Goal: Information Seeking & Learning: Learn about a topic

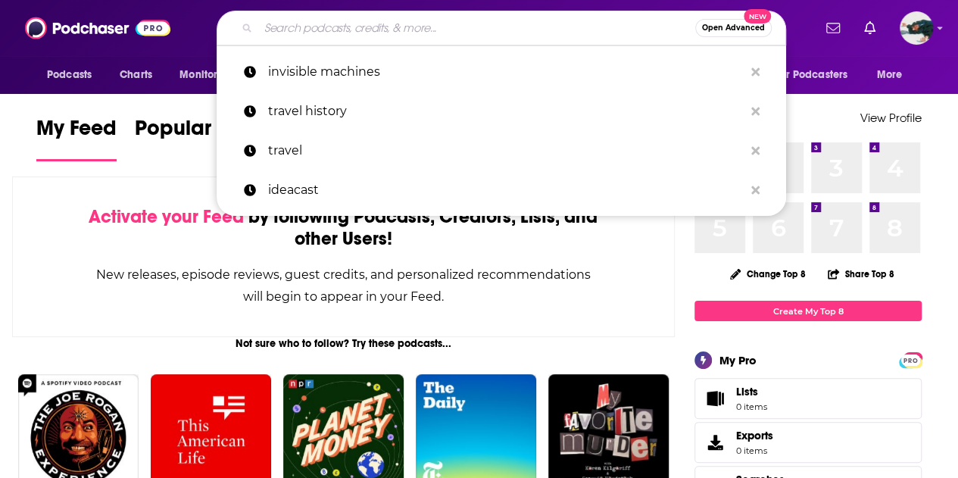
click at [417, 27] on input "Search podcasts, credits, & more..." at bounding box center [476, 28] width 437 height 24
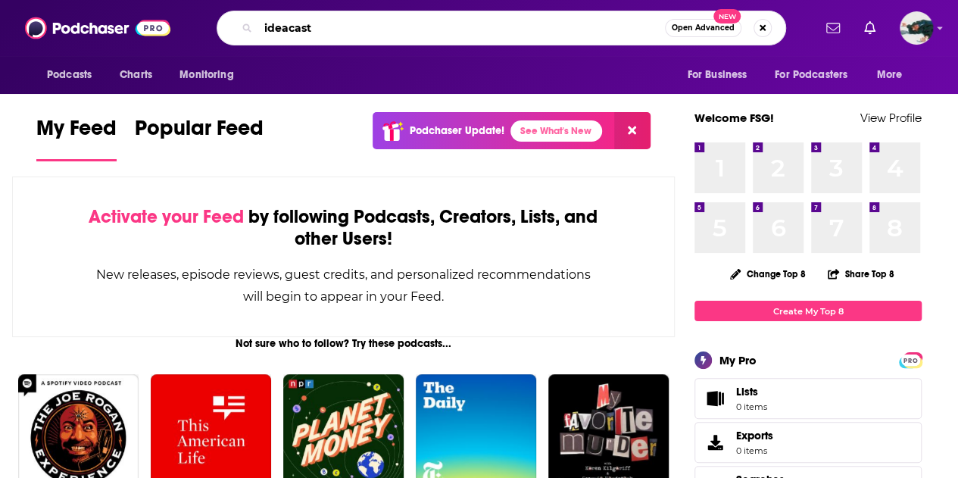
type input "ideacast"
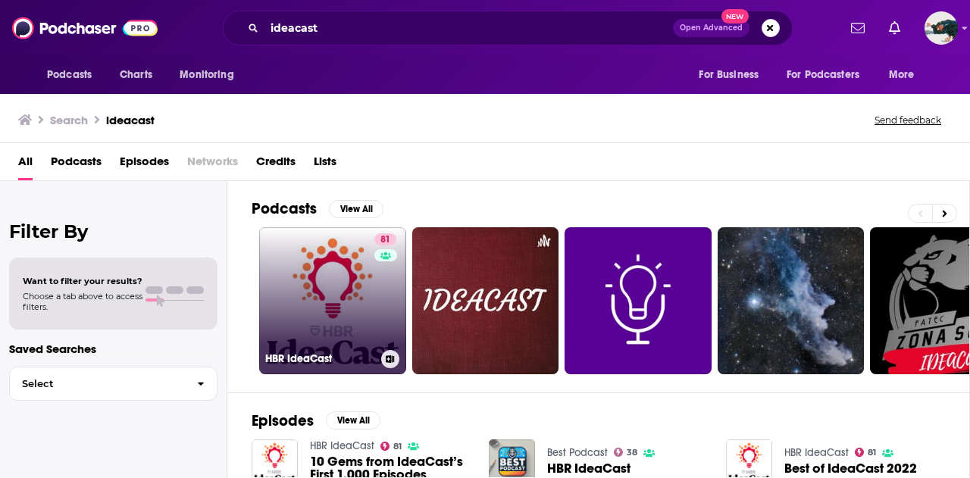
click at [354, 301] on link "81 [PERSON_NAME]" at bounding box center [332, 300] width 147 height 147
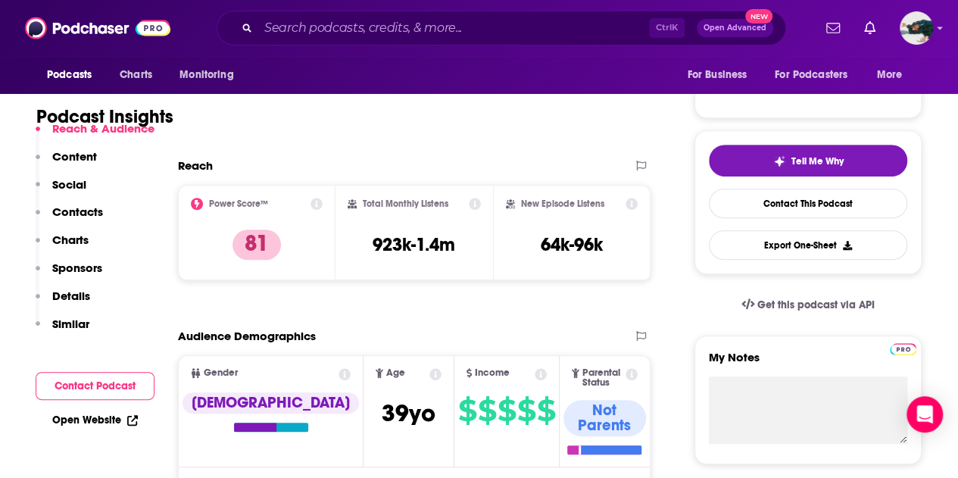
scroll to position [280, 0]
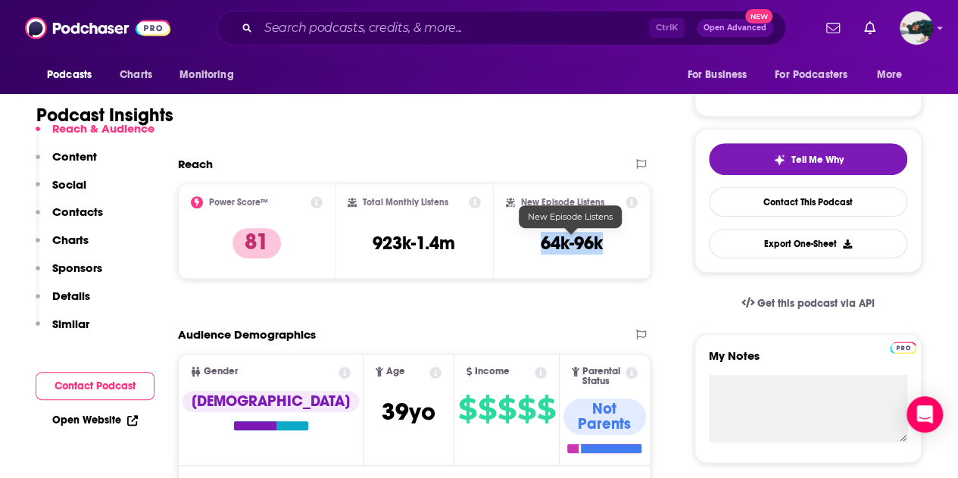
drag, startPoint x: 607, startPoint y: 246, endPoint x: 541, endPoint y: 244, distance: 65.9
click at [541, 244] on div "New Episode Listens 64k-96k" at bounding box center [572, 231] width 132 height 70
copy h3 "64k-96k"
